Goal: Task Accomplishment & Management: Manage account settings

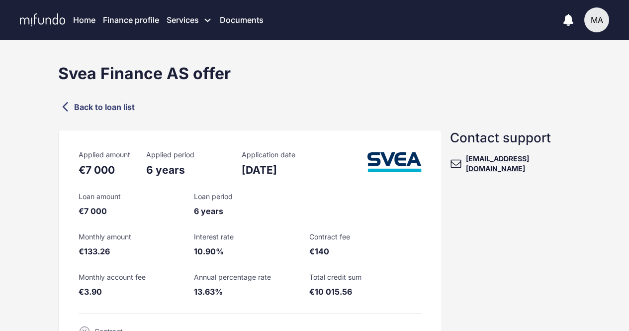
scroll to position [199, 0]
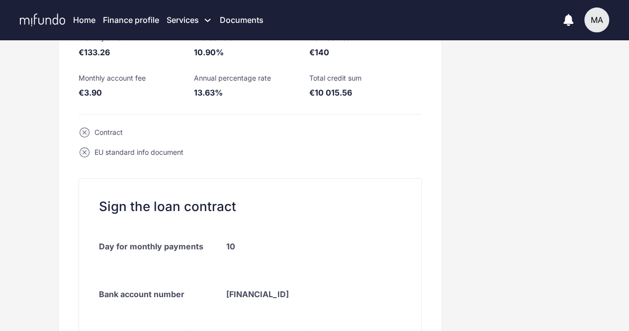
click at [470, 193] on div "Contact support info@mifundo.com" at bounding box center [506, 263] width 129 height 665
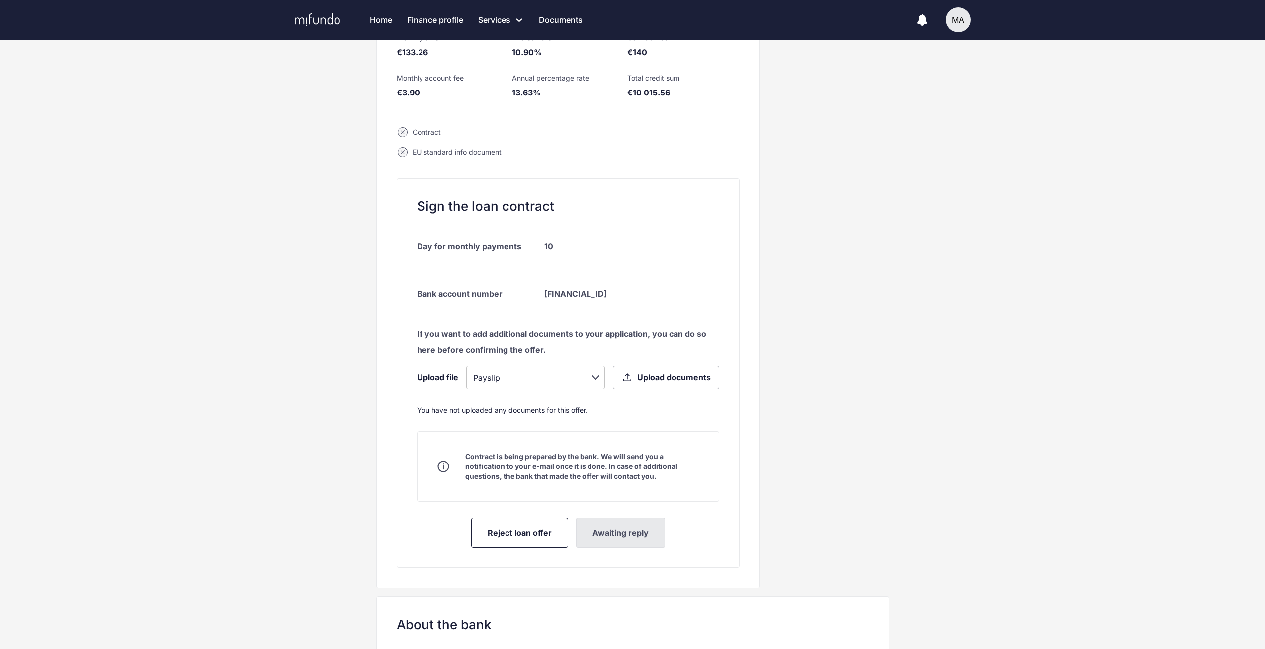
click at [629, 165] on div "Svea Finance AS offer Back to loan list Applied amount €7 000 Applied period 6 …" at bounding box center [632, 317] width 1265 height 905
click at [629, 170] on div "Contact support info@mifundo.com" at bounding box center [824, 263] width 129 height 665
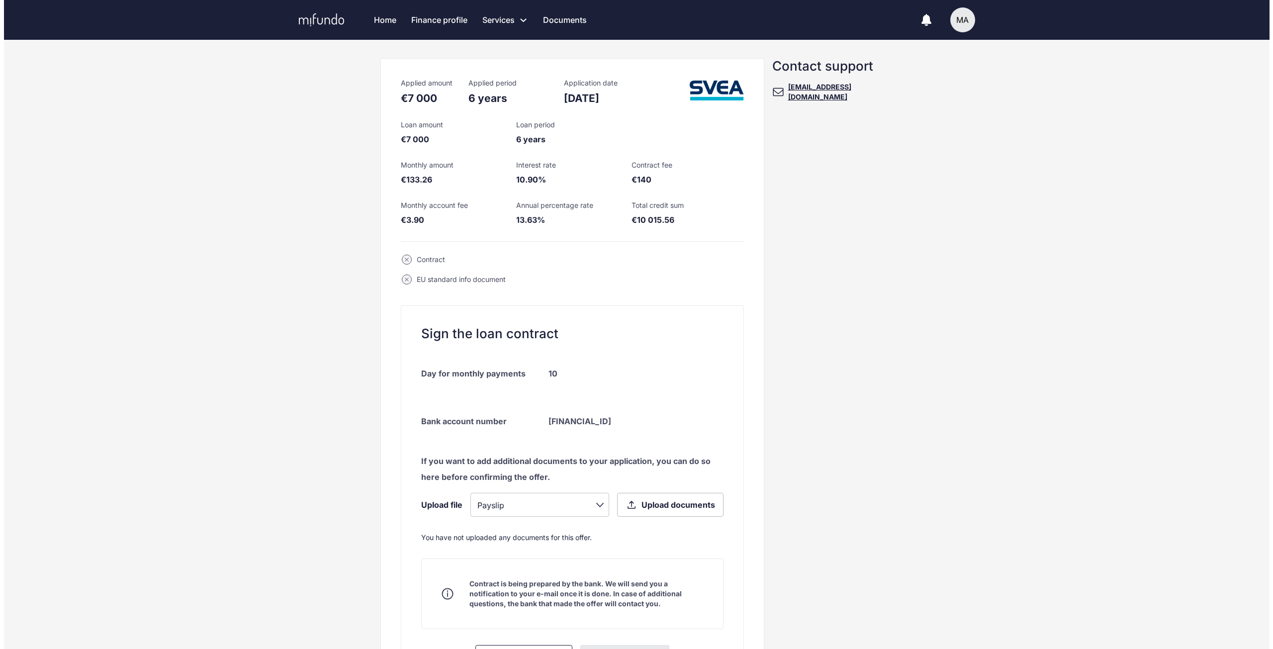
scroll to position [0, 0]
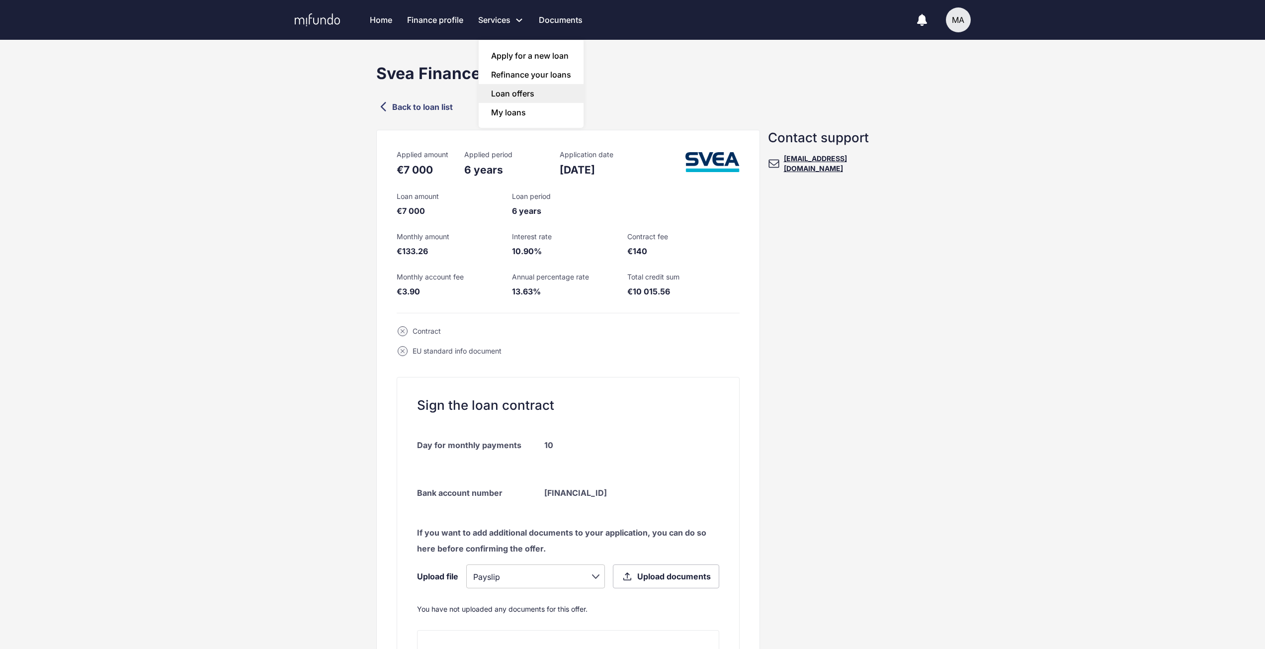
click at [522, 90] on link "Loan offers" at bounding box center [531, 93] width 105 height 19
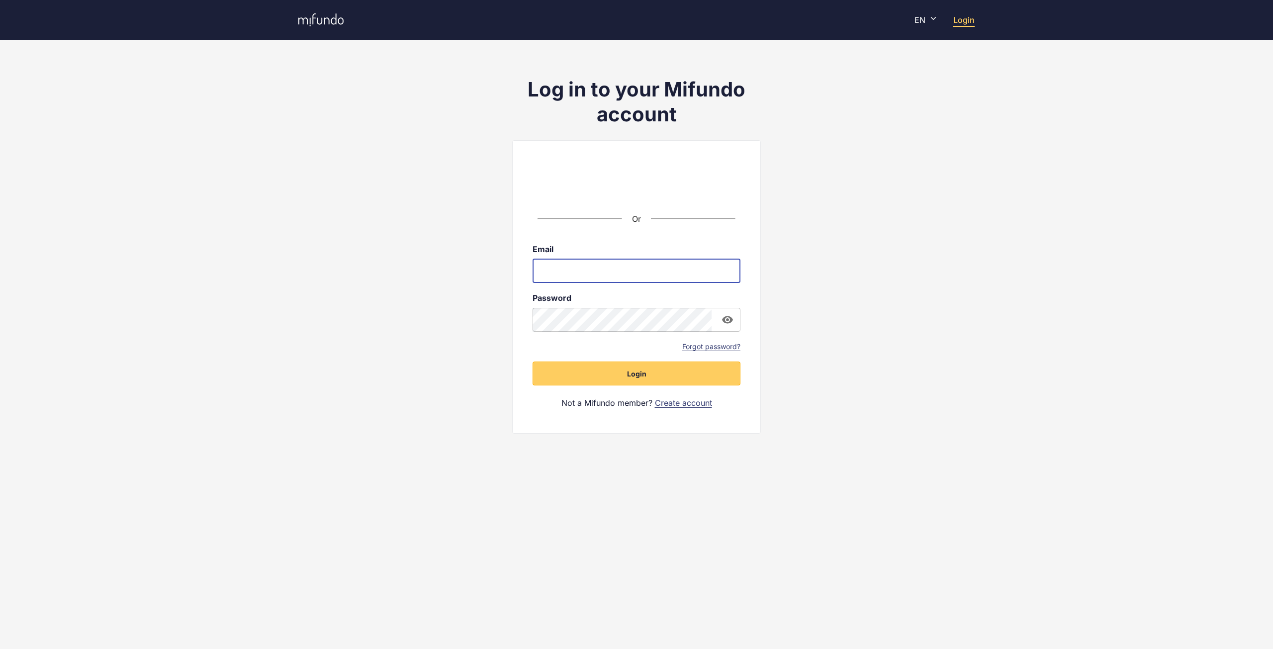
click at [805, 265] on div "Log in to your Mifundo account Or Email ​ Password ​ Forgot password? Login Not…" at bounding box center [636, 269] width 1273 height 410
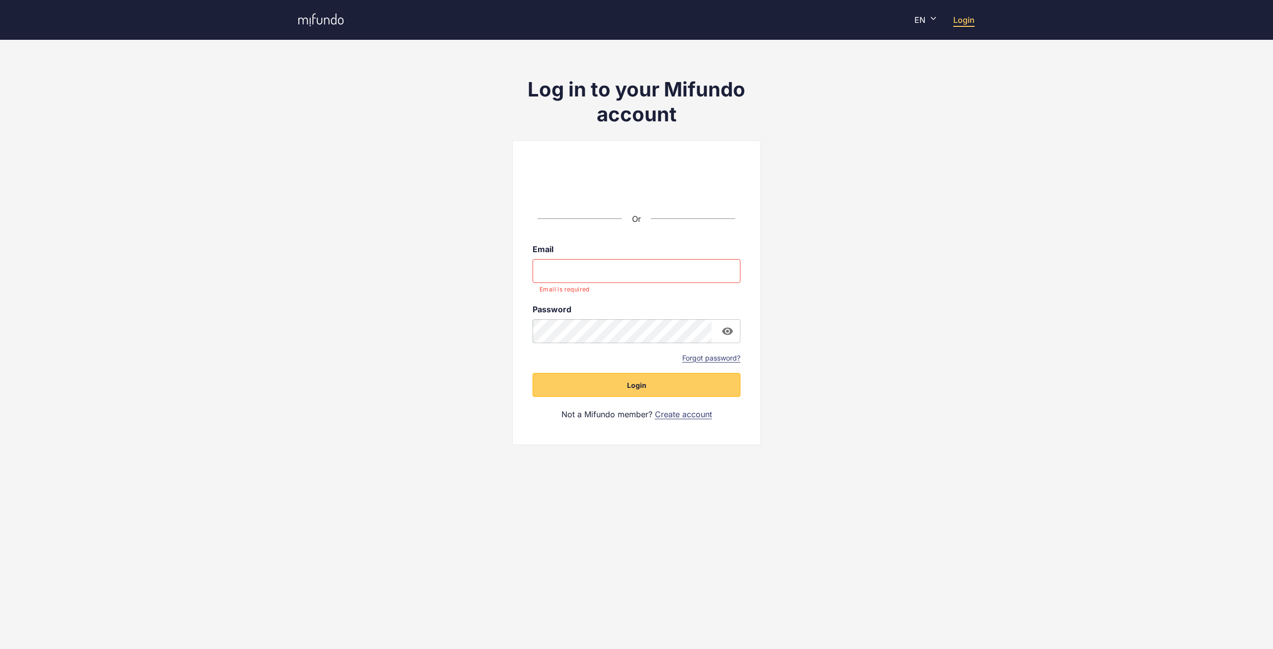
click at [715, 359] on link "Forgot password?" at bounding box center [711, 358] width 58 height 10
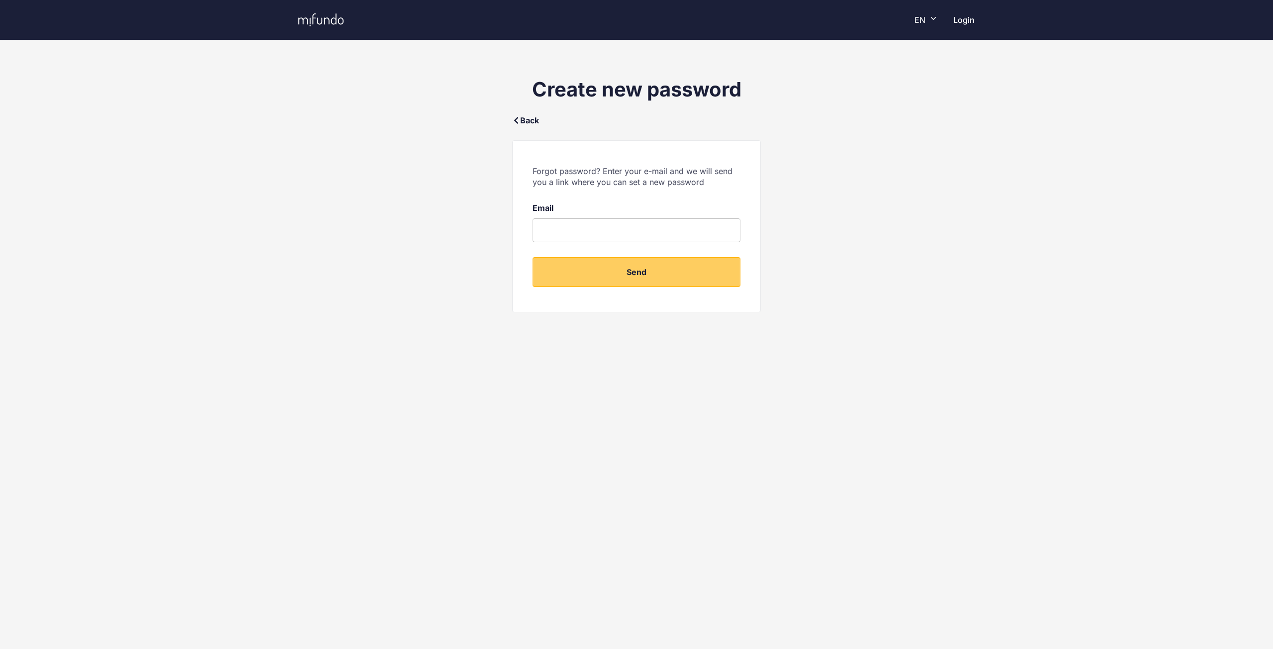
click at [643, 234] on input "email" at bounding box center [637, 230] width 208 height 24
type input "**********"
click at [651, 278] on button "Send" at bounding box center [637, 272] width 208 height 30
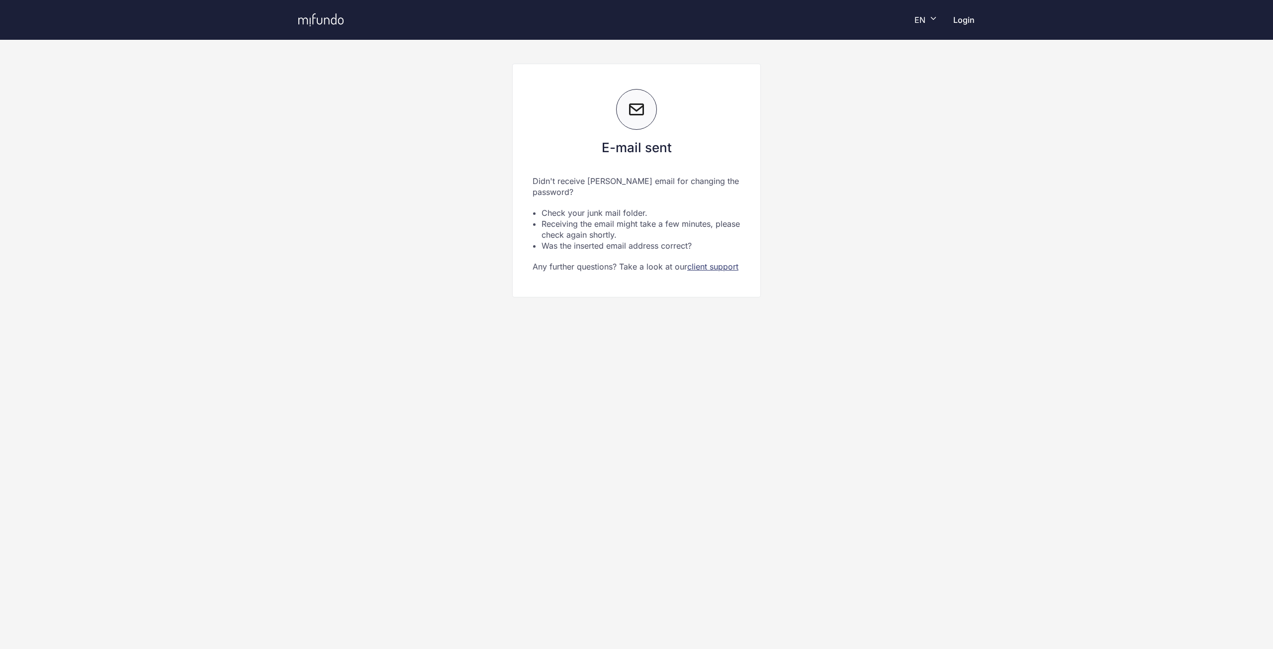
click at [960, 23] on link "Login" at bounding box center [963, 20] width 21 height 10
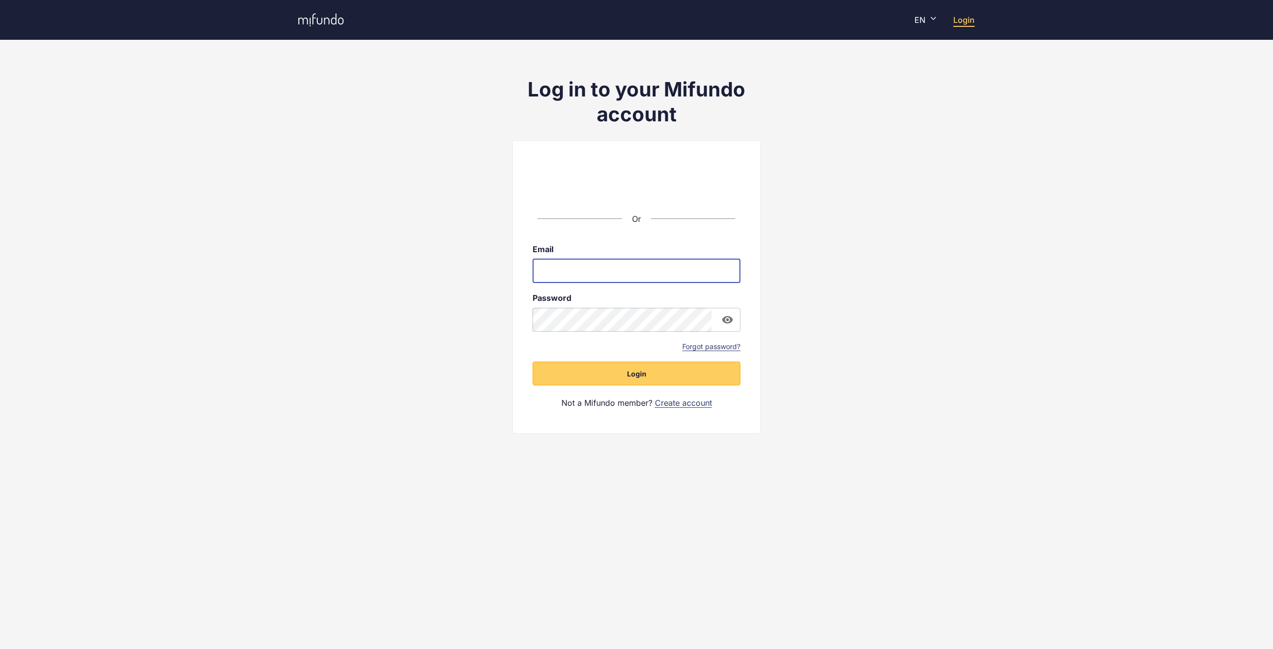
click at [617, 273] on input "email" at bounding box center [637, 271] width 208 height 24
type input "**********"
click at [635, 369] on span "Login" at bounding box center [636, 374] width 19 height 10
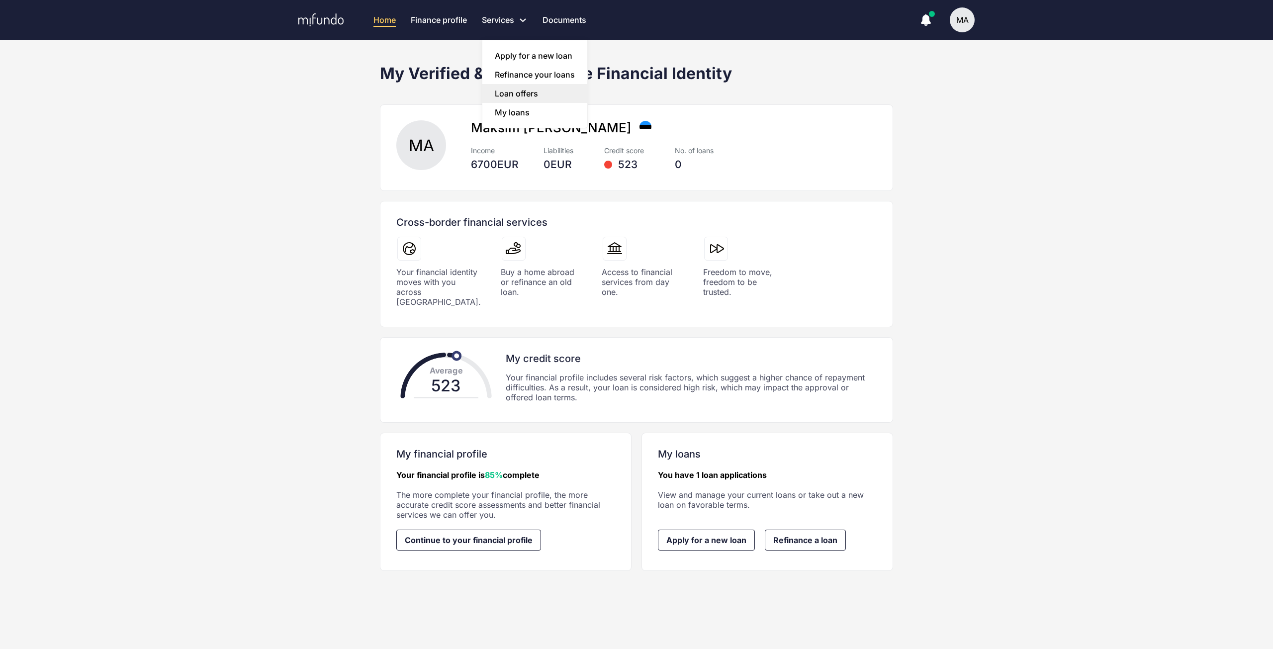
click at [523, 90] on link "Loan offers" at bounding box center [534, 93] width 105 height 19
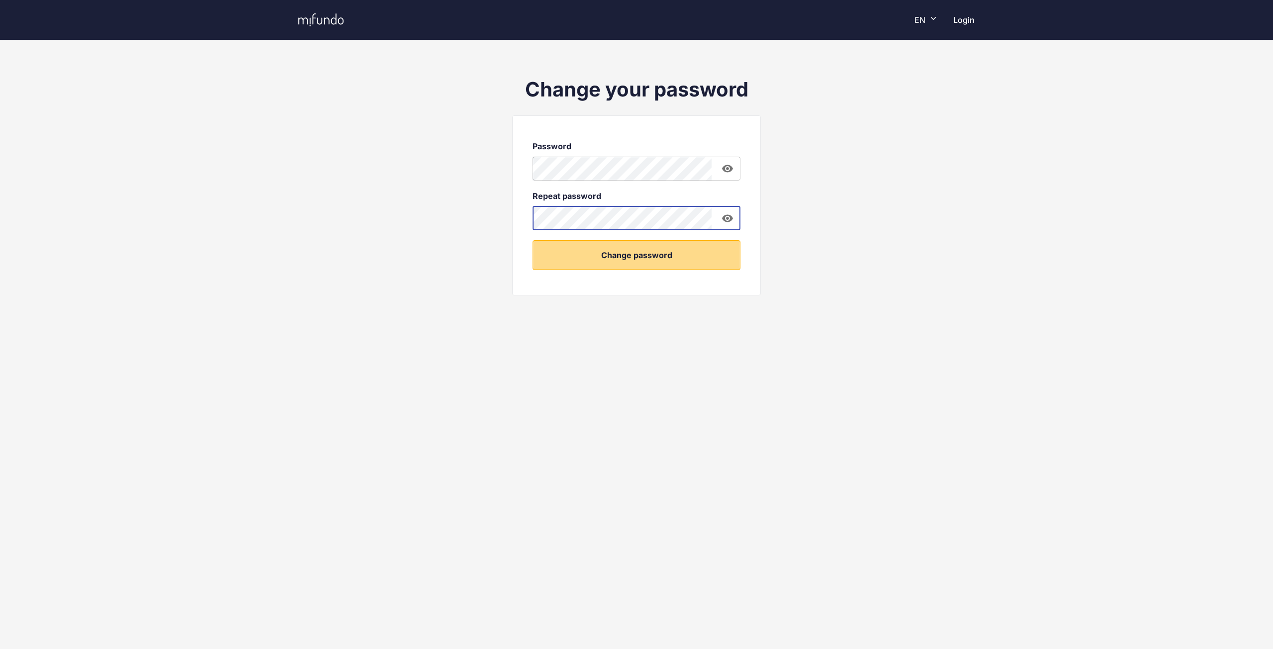
click at [659, 248] on button "Change password" at bounding box center [637, 255] width 208 height 30
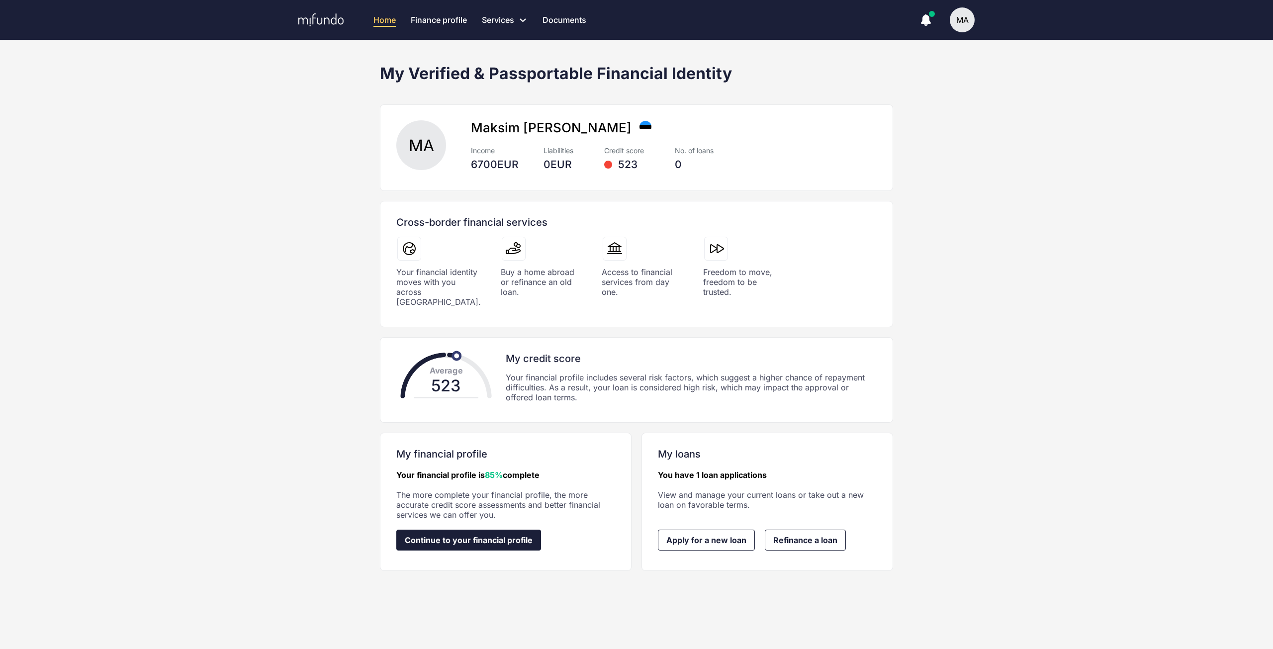
click at [533, 530] on link "Continue to your financial profile" at bounding box center [468, 540] width 145 height 21
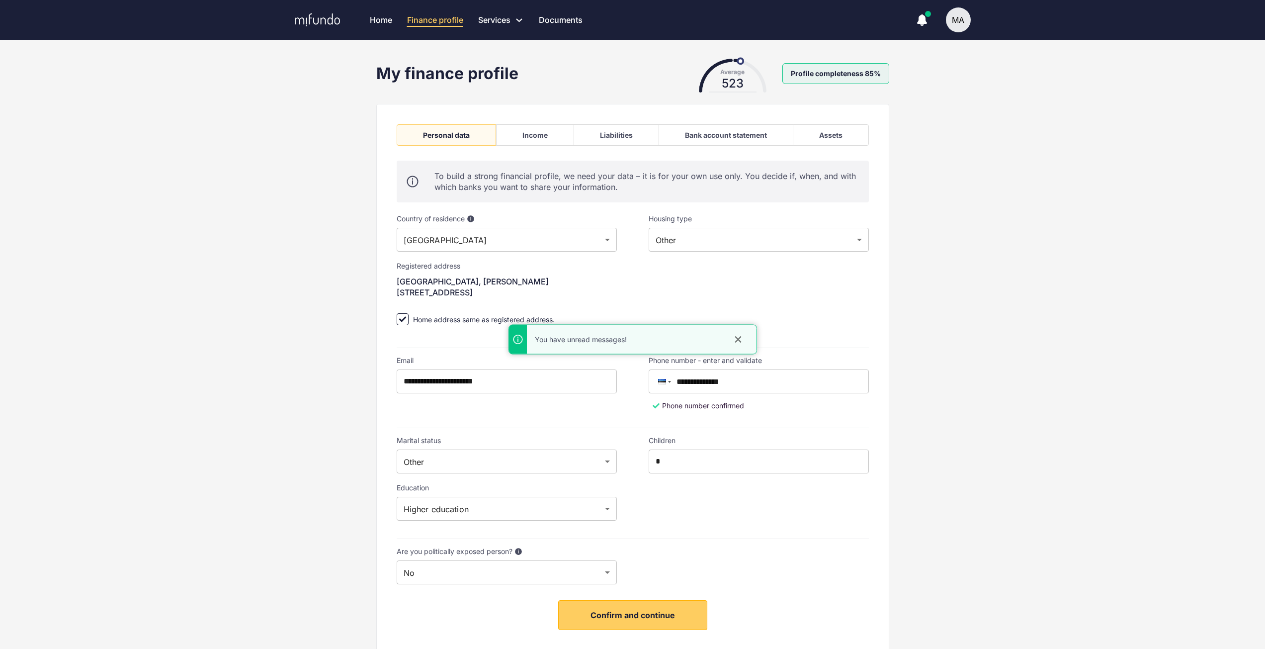
click at [916, 24] on icon "button" at bounding box center [922, 20] width 12 height 12
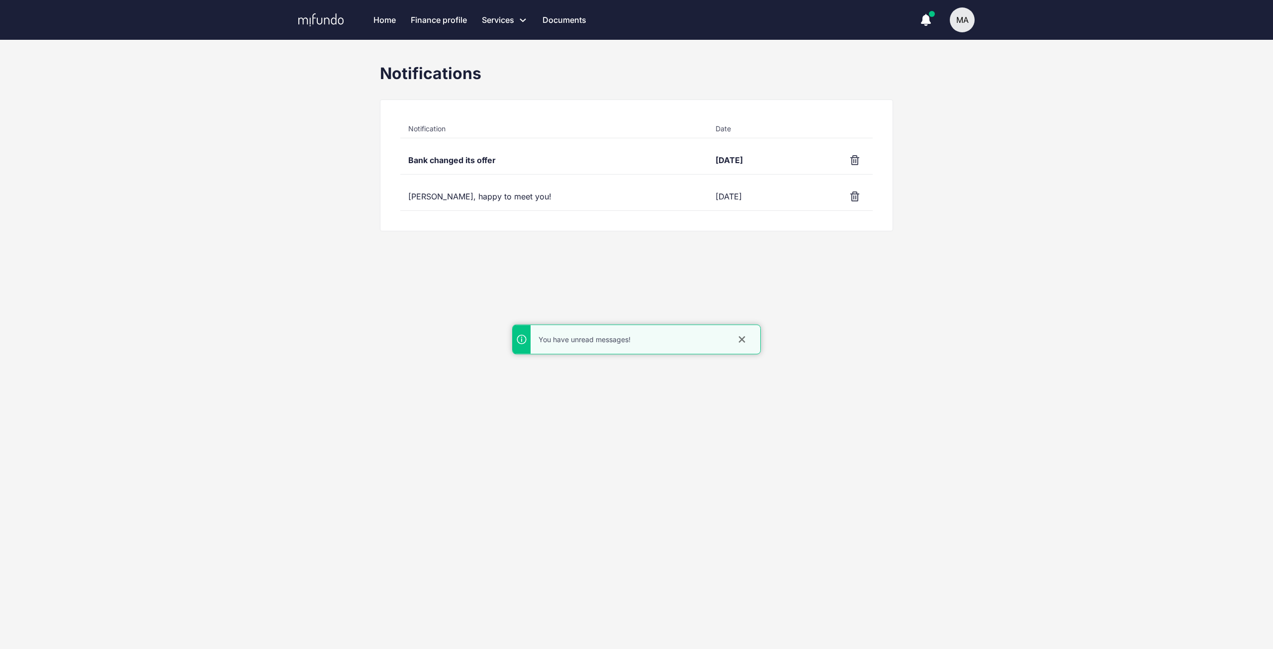
click at [464, 161] on div "Bank changed its offer" at bounding box center [553, 160] width 307 height 28
